Goal: Task Accomplishment & Management: Manage account settings

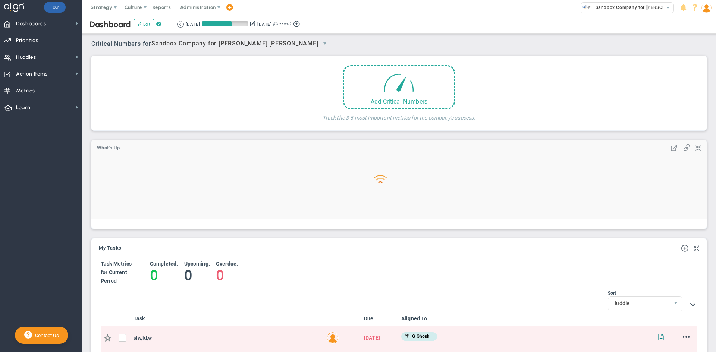
scroll to position [26, 64]
click at [411, 101] on div "Add Critical Numbers" at bounding box center [399, 99] width 110 height 7
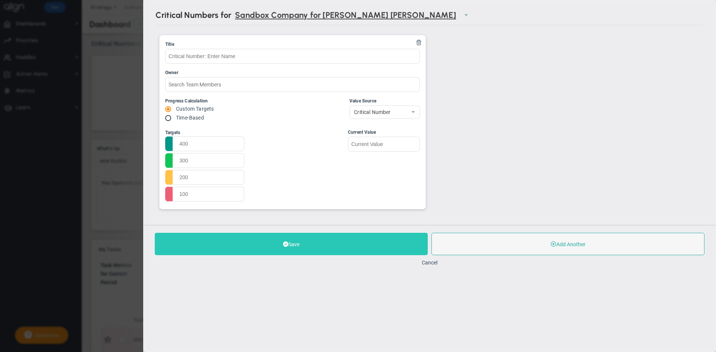
click at [307, 249] on button "Save" at bounding box center [291, 244] width 273 height 22
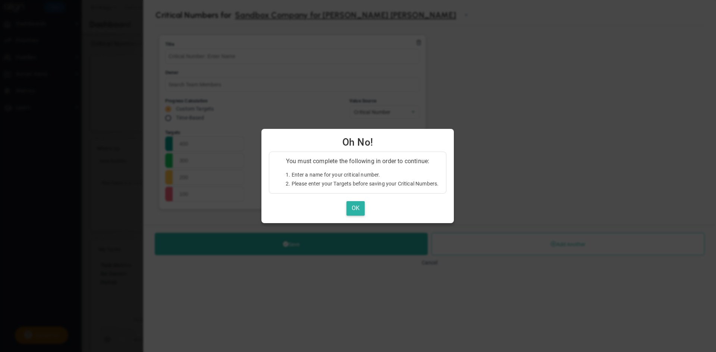
click at [359, 211] on button "OK" at bounding box center [355, 208] width 18 height 15
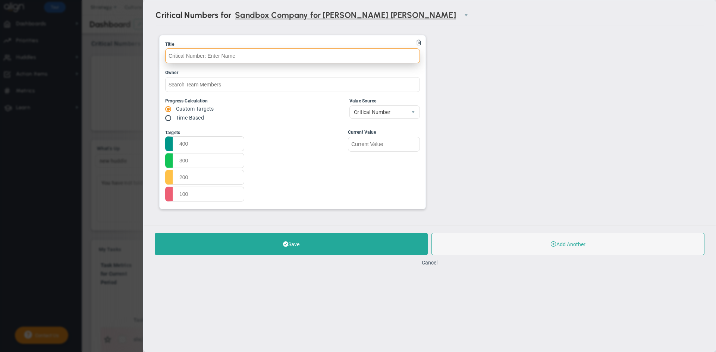
click at [205, 59] on input "text" at bounding box center [292, 55] width 255 height 15
type input "e"
click at [205, 59] on input "e" at bounding box center [292, 55] width 255 height 15
click at [206, 56] on input "text" at bounding box center [292, 55] width 255 height 15
type input "critical number"
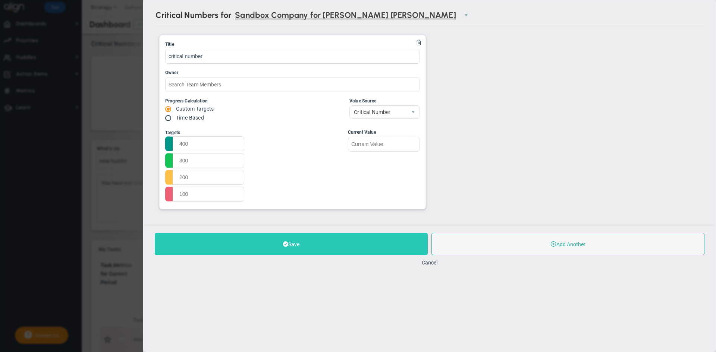
click at [321, 243] on button "Save" at bounding box center [291, 244] width 273 height 22
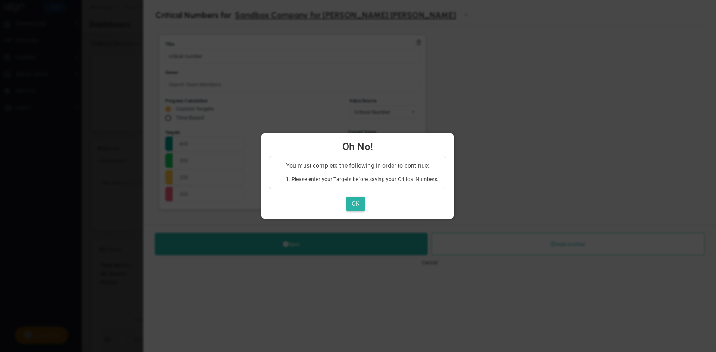
click at [358, 206] on button "OK" at bounding box center [355, 204] width 18 height 15
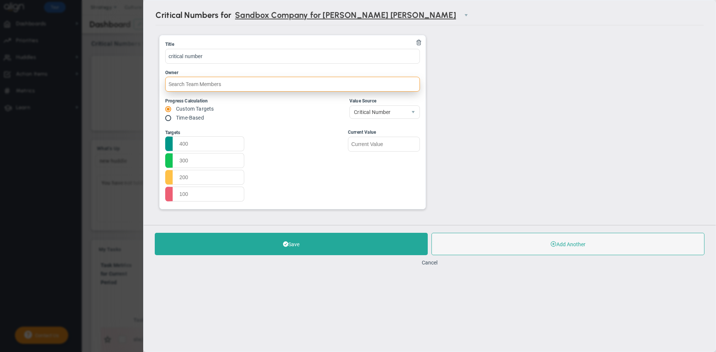
click at [221, 87] on input "text" at bounding box center [292, 84] width 255 height 15
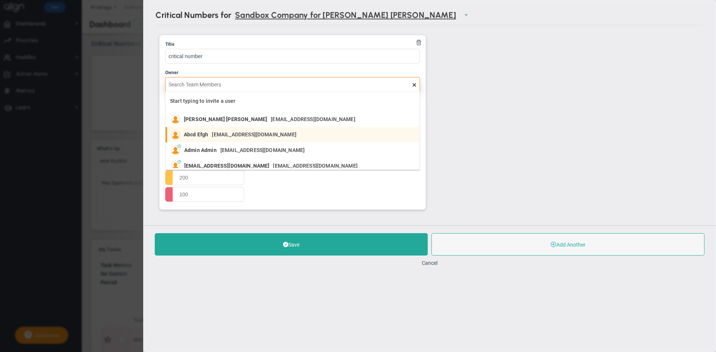
click at [217, 134] on span "[EMAIL_ADDRESS][DOMAIN_NAME]" at bounding box center [254, 134] width 84 height 5
type input "Abcd Efgh"
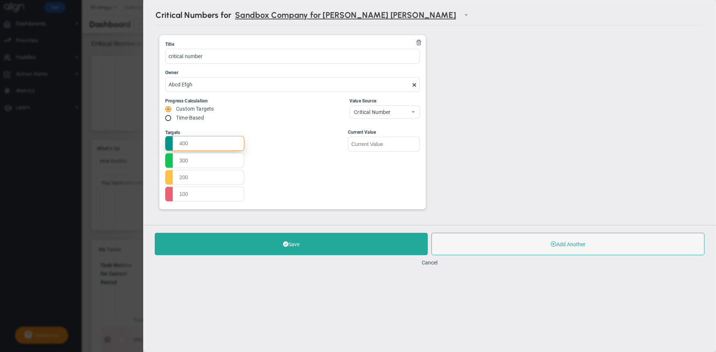
click at [191, 148] on input "text" at bounding box center [204, 143] width 79 height 15
drag, startPoint x: 196, startPoint y: 143, endPoint x: 169, endPoint y: 141, distance: 27.7
click at [169, 141] on input "eee" at bounding box center [204, 143] width 79 height 15
type input "500"
click at [203, 156] on input "text" at bounding box center [204, 160] width 79 height 15
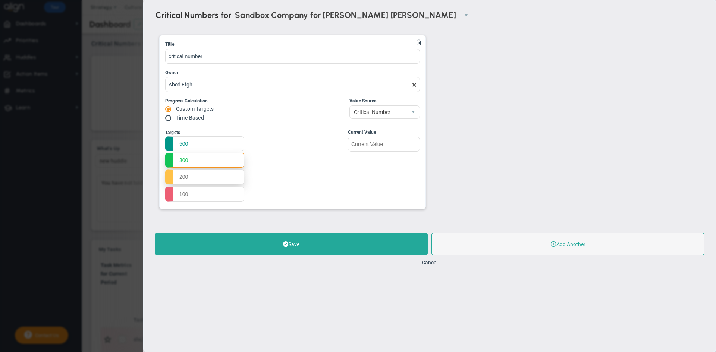
type input "300"
click at [198, 180] on input "text" at bounding box center [204, 177] width 79 height 15
type input "200"
click at [198, 192] on input "text" at bounding box center [204, 193] width 79 height 15
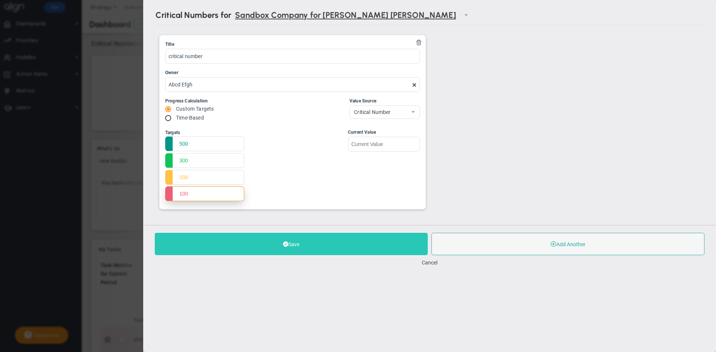
type input "100"
click at [277, 249] on button "Save" at bounding box center [291, 244] width 273 height 22
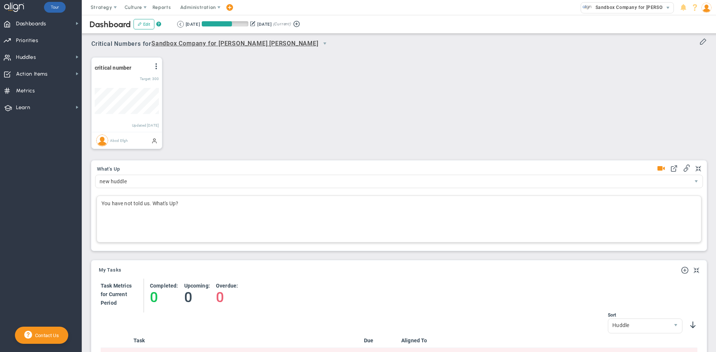
scroll to position [26, 64]
click at [158, 66] on span at bounding box center [156, 66] width 6 height 6
click at [125, 73] on span "View Historical Graph" at bounding box center [135, 71] width 48 height 5
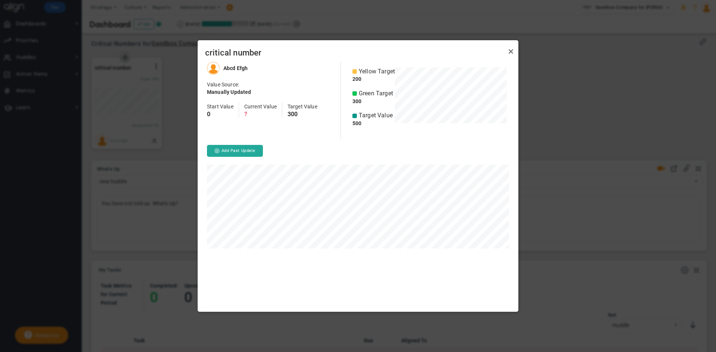
scroll to position [250, 321]
click at [230, 153] on button "Add Past Update" at bounding box center [235, 151] width 56 height 12
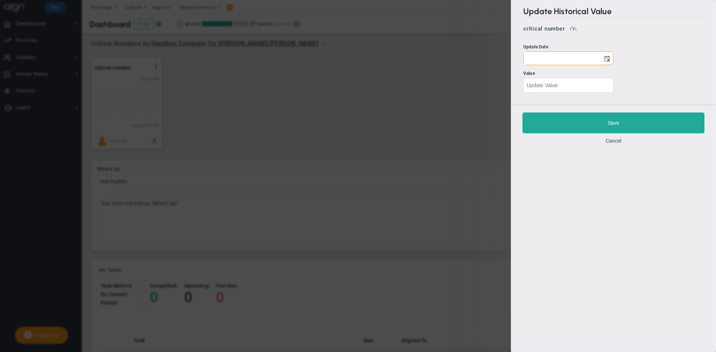
click at [493, 71] on div "Update Historical Value critical number Update Date Value Save Cancel" at bounding box center [358, 176] width 716 height 352
click at [611, 143] on button "Cancel" at bounding box center [614, 141] width 16 height 6
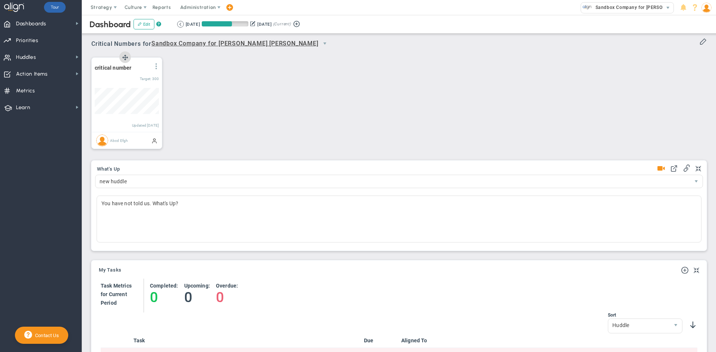
click at [154, 66] on span at bounding box center [156, 66] width 6 height 6
click at [134, 93] on li "Add Past Update" at bounding box center [135, 90] width 53 height 9
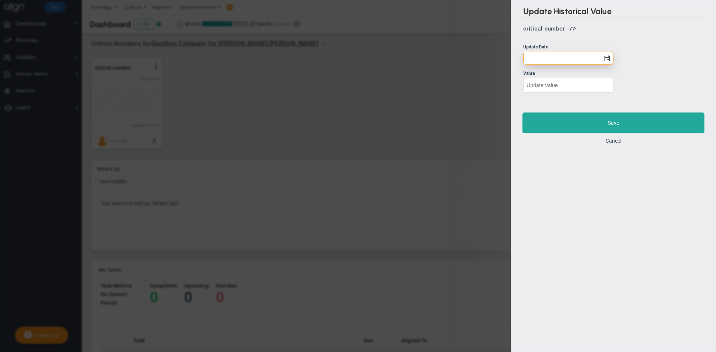
click at [575, 62] on input "text" at bounding box center [562, 57] width 77 height 13
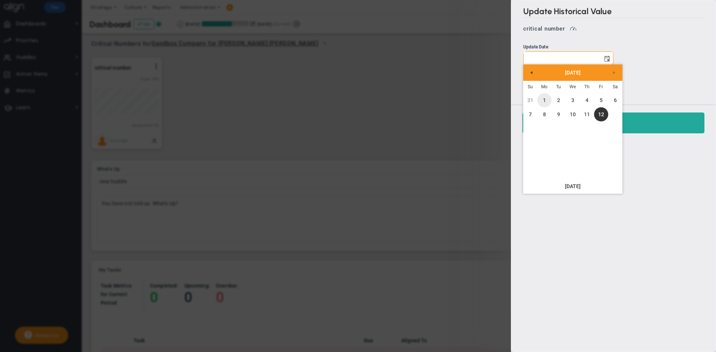
click at [549, 102] on link "1" at bounding box center [544, 100] width 14 height 14
type input "[DATE]"
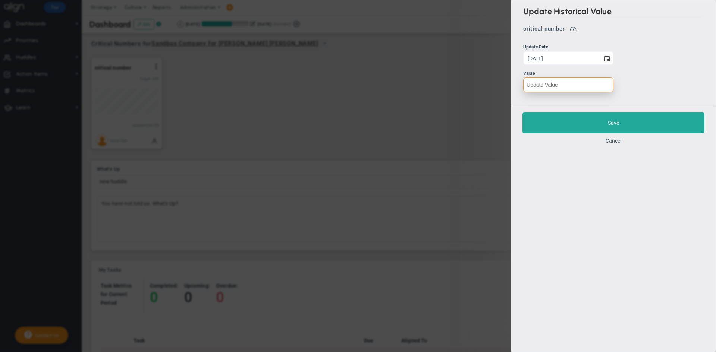
click at [539, 84] on input "text" at bounding box center [568, 85] width 90 height 15
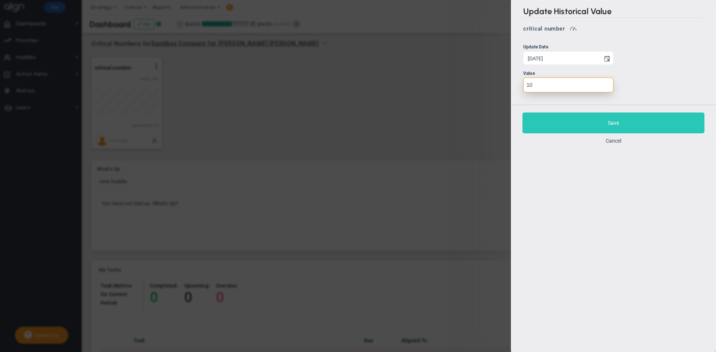
type input "10"
click at [632, 122] on button "Save" at bounding box center [613, 123] width 182 height 21
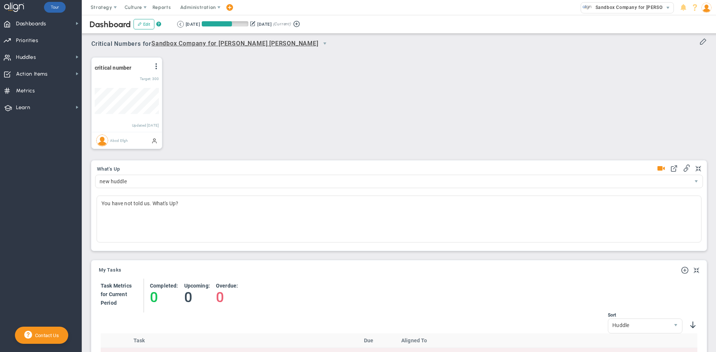
scroll to position [26, 64]
click at [159, 68] on span at bounding box center [156, 66] width 6 height 6
click at [128, 85] on div at bounding box center [117, 82] width 45 height 9
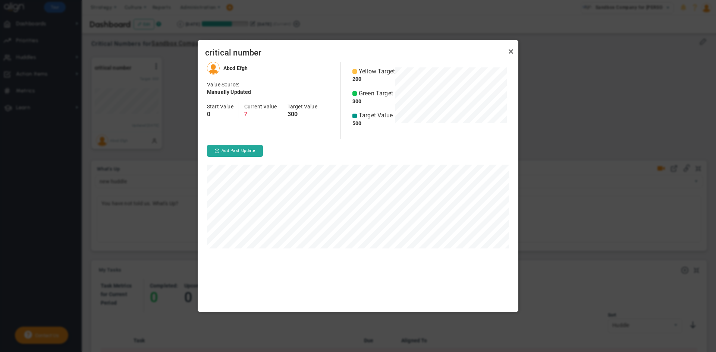
scroll to position [250, 321]
click at [229, 153] on button "Add Past Update" at bounding box center [235, 151] width 56 height 12
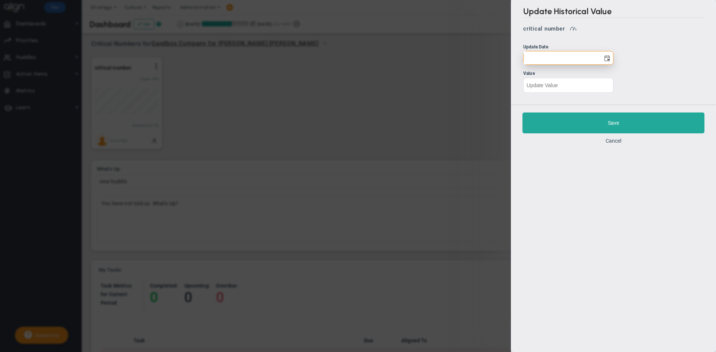
click at [569, 60] on input "text" at bounding box center [562, 57] width 77 height 13
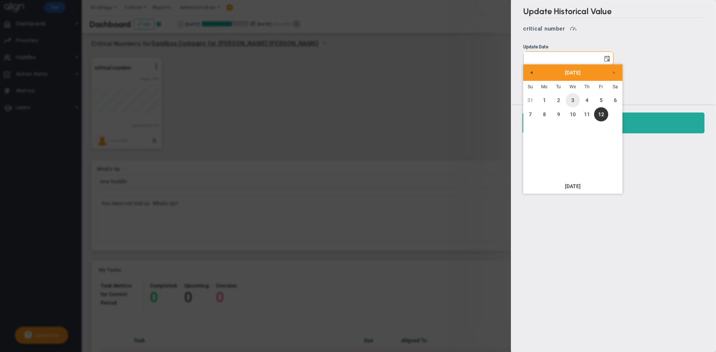
click at [572, 104] on link "3" at bounding box center [573, 100] width 14 height 14
type input "[DATE]"
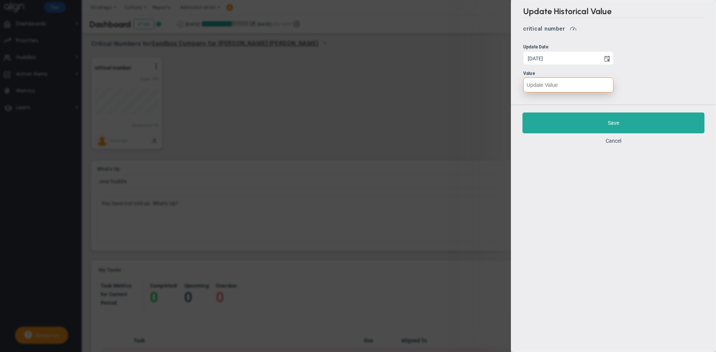
click at [547, 87] on input "text" at bounding box center [568, 85] width 90 height 15
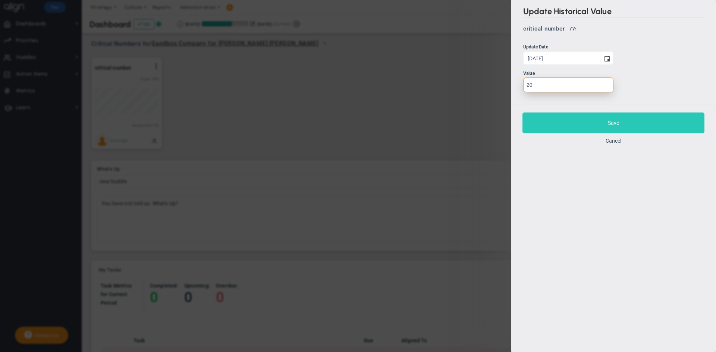
type input "20"
click at [589, 128] on button "Save" at bounding box center [613, 123] width 182 height 21
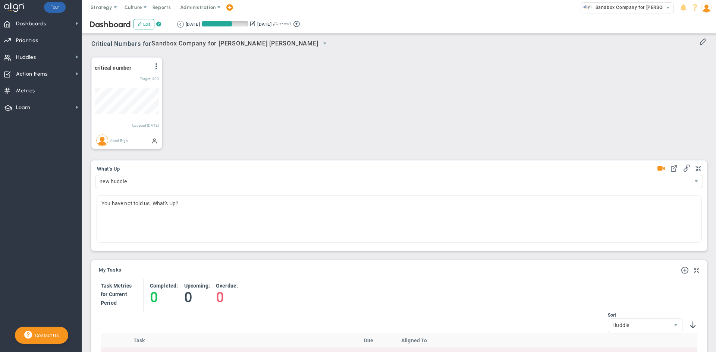
scroll to position [26, 64]
click at [157, 67] on span at bounding box center [156, 66] width 6 height 6
click at [144, 94] on li "Add Past Update" at bounding box center [135, 90] width 53 height 9
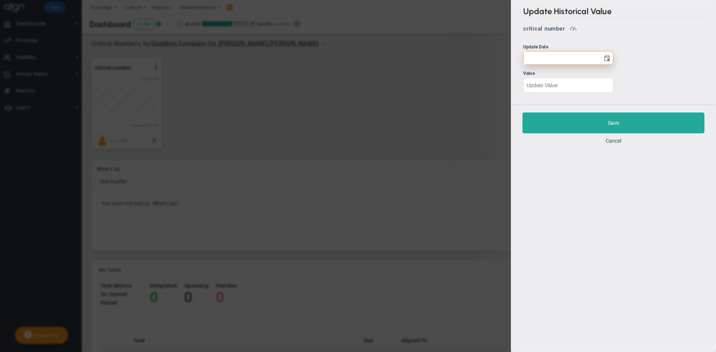
click at [562, 63] on input "text" at bounding box center [562, 57] width 77 height 13
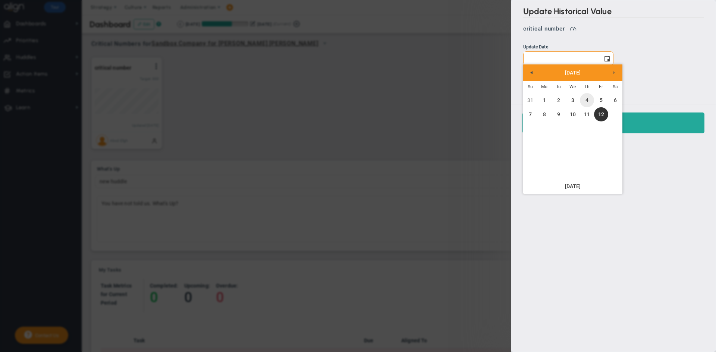
click at [590, 101] on link "4" at bounding box center [587, 100] width 14 height 14
type input "[DATE]"
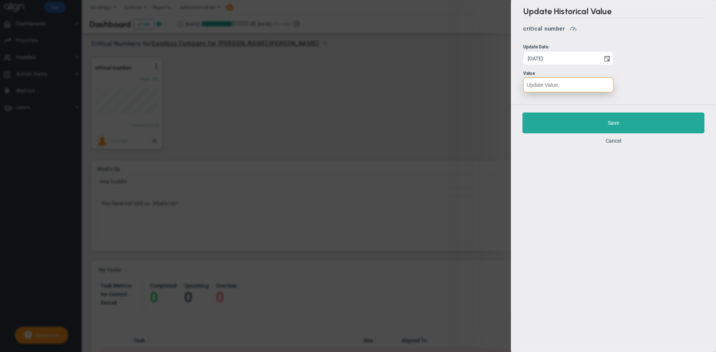
click at [550, 86] on input "text" at bounding box center [568, 85] width 90 height 15
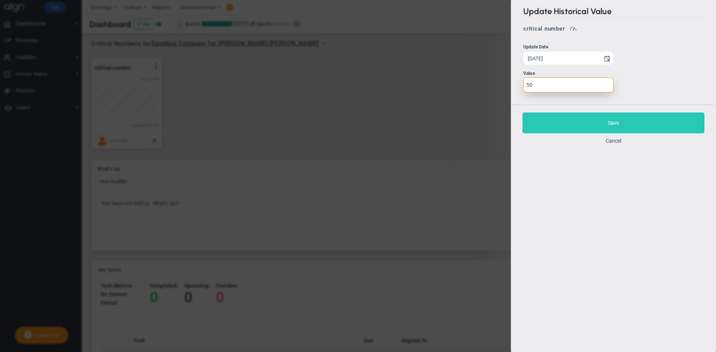
type input "50"
click at [562, 121] on button "Save" at bounding box center [613, 123] width 182 height 21
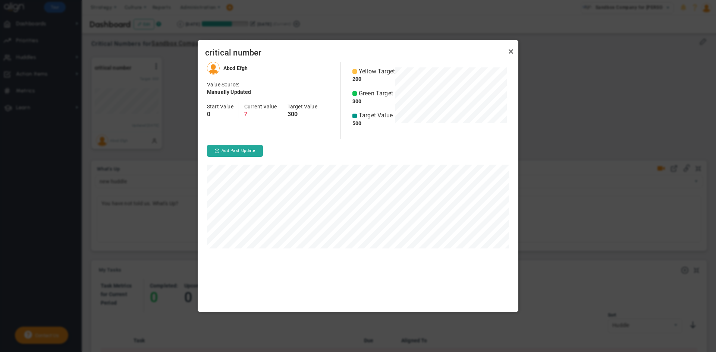
scroll to position [250, 321]
click at [511, 52] on link "Close" at bounding box center [510, 51] width 9 height 9
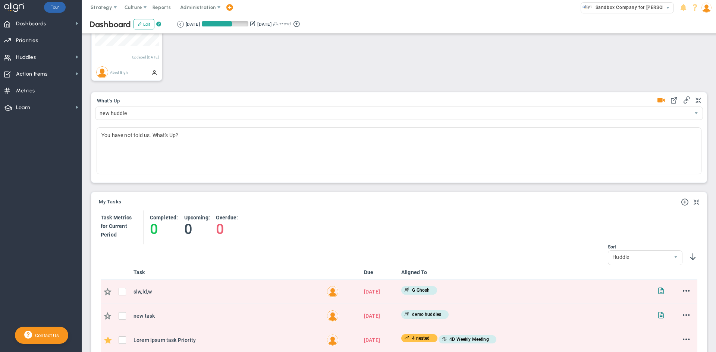
scroll to position [75, 0]
